Goal: Task Accomplishment & Management: Use online tool/utility

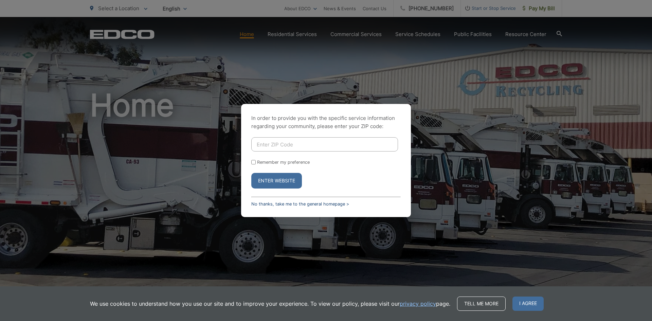
click at [320, 204] on link "No thanks, take me to the general homepage >" at bounding box center [300, 203] width 98 height 5
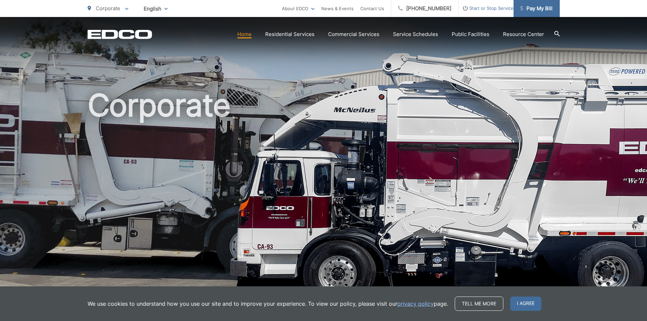
click at [534, 9] on span "Pay My Bill" at bounding box center [537, 8] width 32 height 8
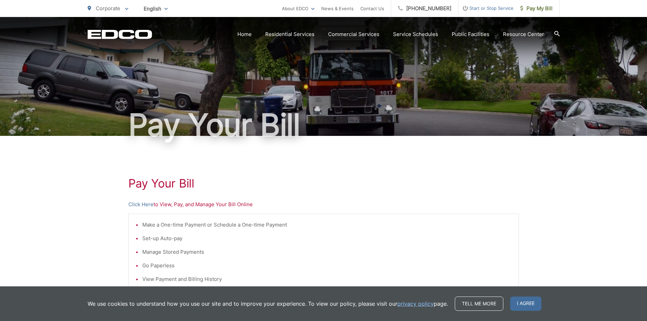
click at [152, 204] on link "Click Here" at bounding box center [140, 204] width 25 height 8
